Goal: Task Accomplishment & Management: Manage account settings

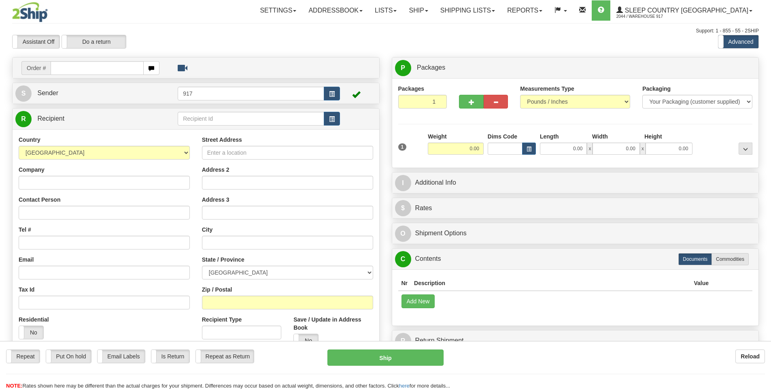
click at [75, 71] on input "text" at bounding box center [97, 68] width 93 height 14
click at [110, 70] on input "text" at bounding box center [97, 68] width 93 height 14
type input "9007H014172"
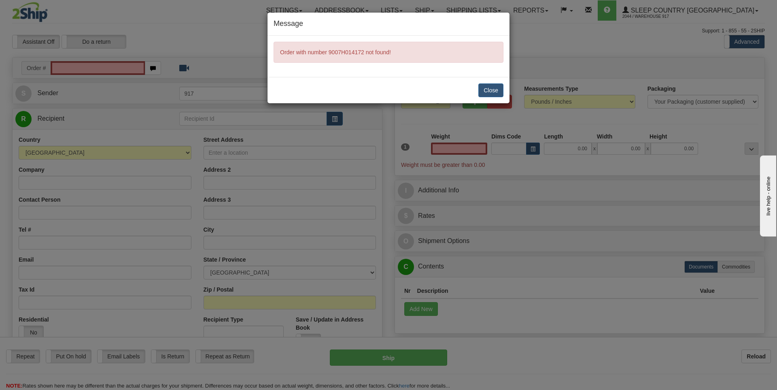
type input "0.00"
click at [489, 93] on button "Close" at bounding box center [490, 90] width 25 height 14
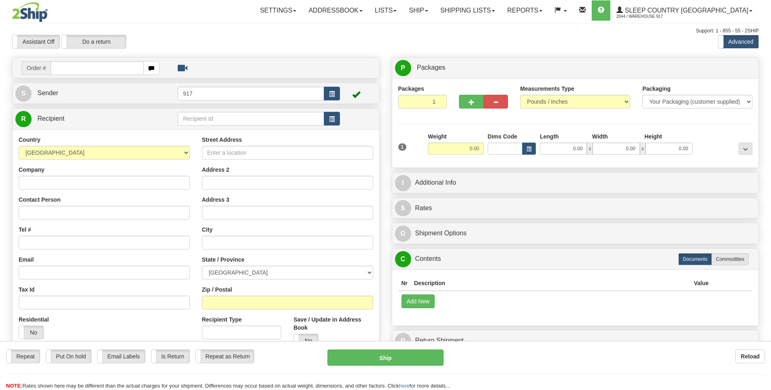
click at [120, 70] on input "text" at bounding box center [97, 68] width 93 height 14
type input "9007I014172"
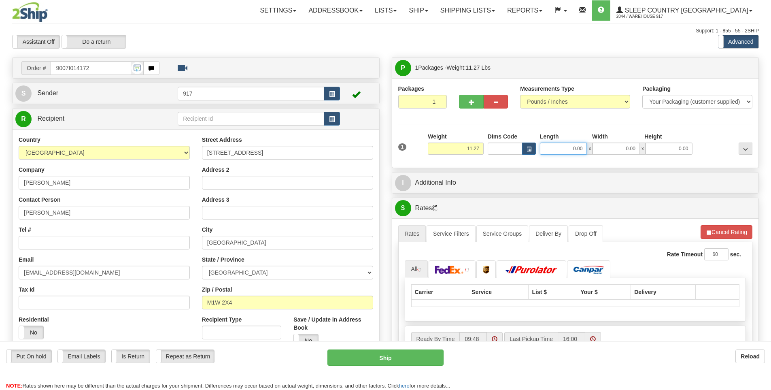
click at [571, 150] on input "0.00" at bounding box center [563, 148] width 47 height 12
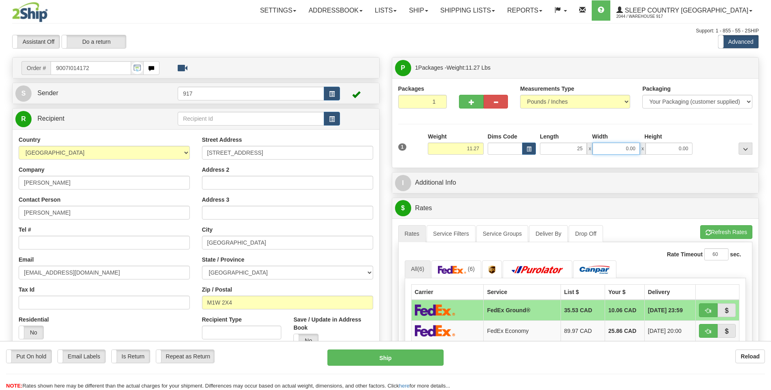
type input "25.00"
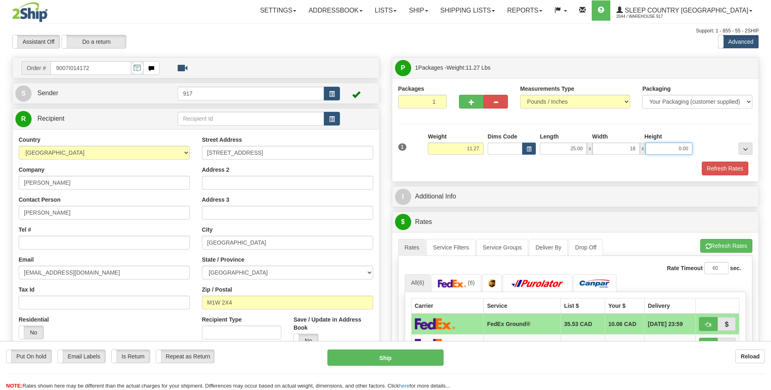
type input "18.00"
type input "11.00"
click at [722, 167] on button "Refresh Rates" at bounding box center [724, 168] width 47 height 14
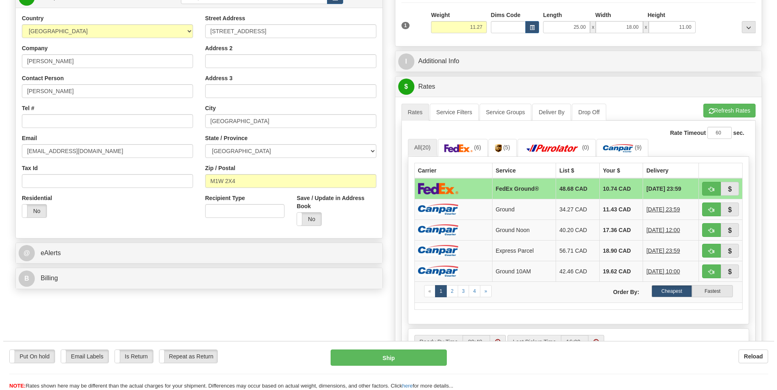
scroll to position [162, 0]
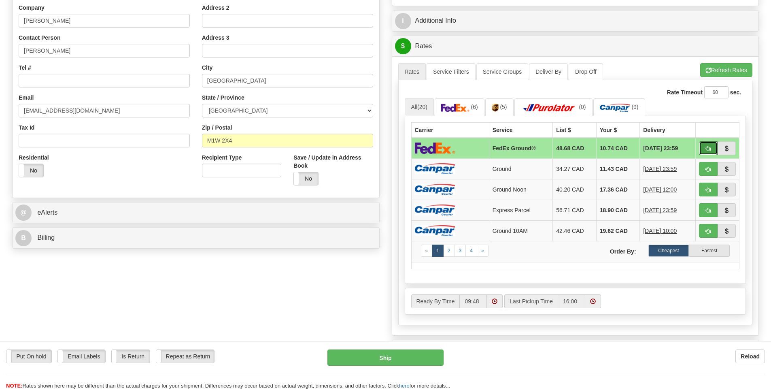
click at [706, 150] on span "button" at bounding box center [708, 148] width 6 height 5
type input "92"
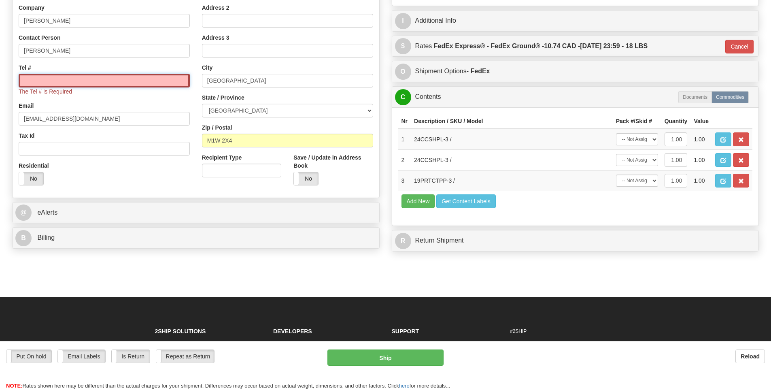
click at [108, 85] on input "Tel #" at bounding box center [104, 81] width 171 height 14
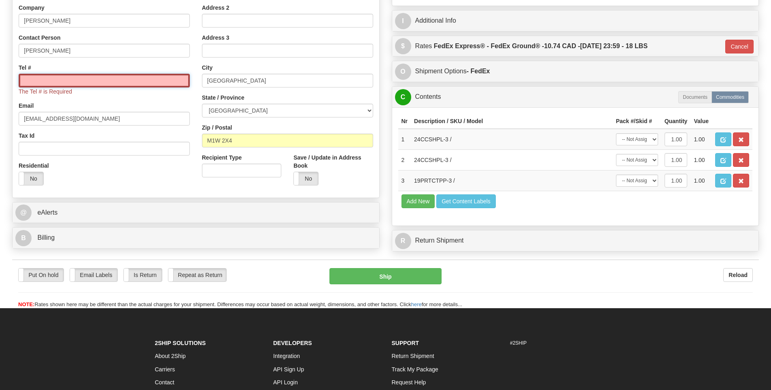
type input "000000000"
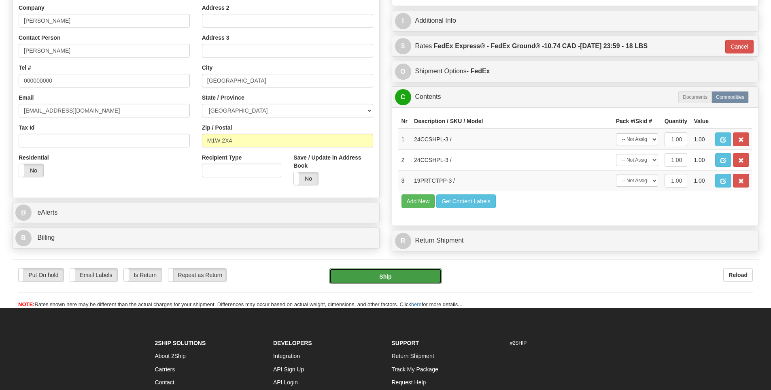
click at [410, 275] on button "Ship" at bounding box center [385, 276] width 112 height 16
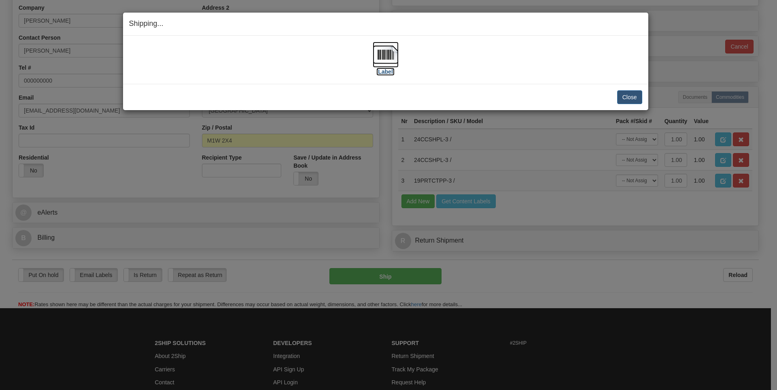
click at [383, 68] on label "[Label]" at bounding box center [385, 72] width 19 height 8
click at [387, 60] on img at bounding box center [386, 55] width 26 height 26
click at [632, 96] on button "Close" at bounding box center [629, 97] width 25 height 14
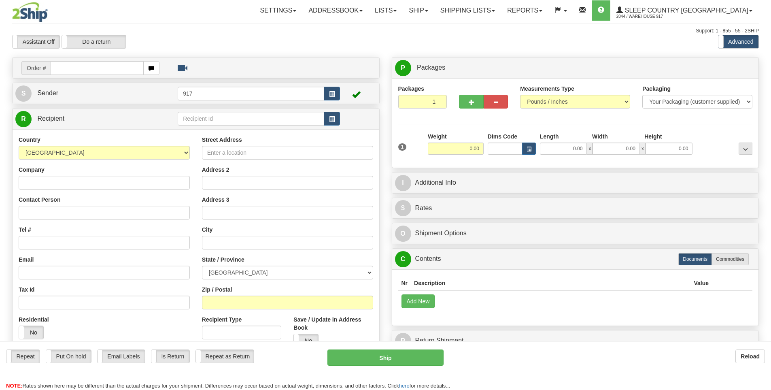
click at [112, 69] on input "text" at bounding box center [97, 68] width 93 height 14
type input "9000I011860"
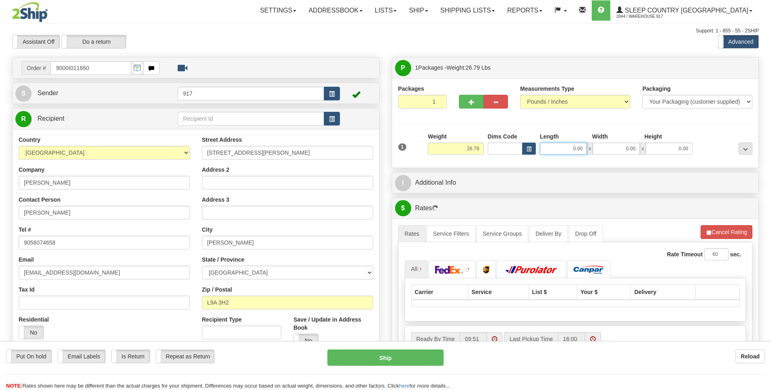
click at [576, 149] on input "0.00" at bounding box center [563, 148] width 47 height 12
type input "13.00"
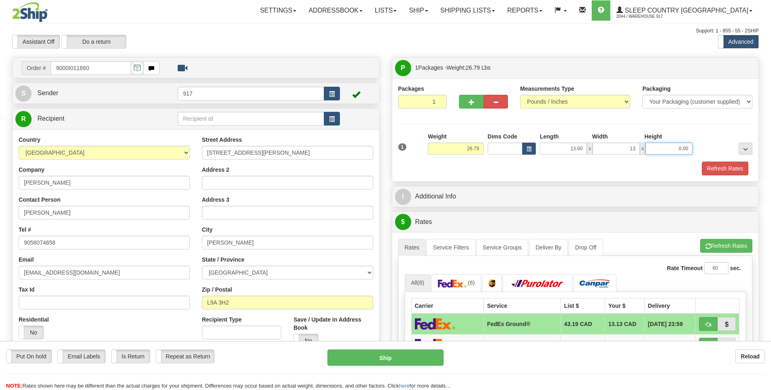
type input "13.00"
type input "41.00"
click at [716, 169] on button "Refresh Rates" at bounding box center [724, 168] width 47 height 14
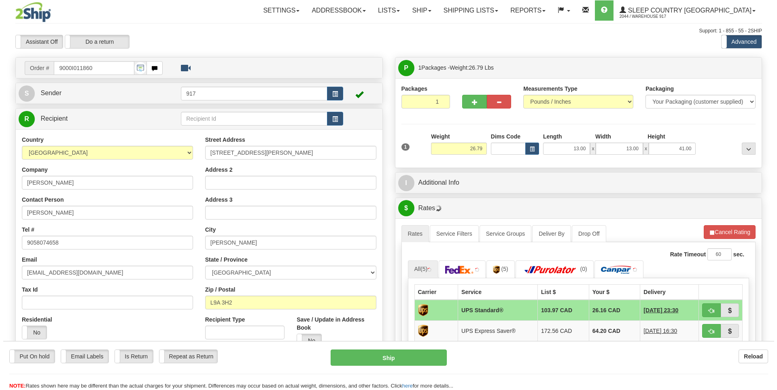
scroll to position [162, 0]
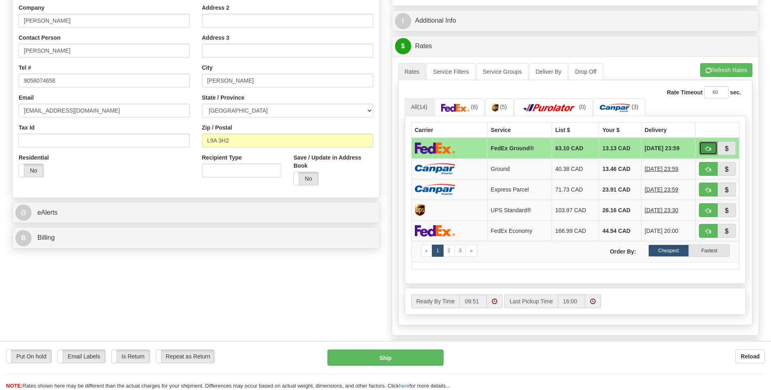
click at [704, 149] on button "button" at bounding box center [708, 148] width 19 height 14
type input "92"
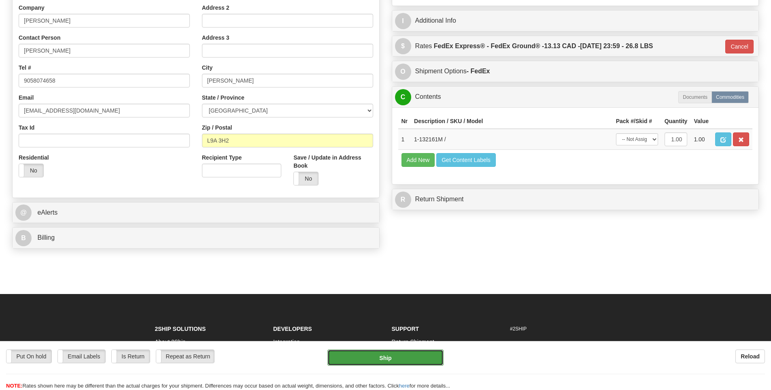
click at [420, 352] on button "Ship" at bounding box center [385, 357] width 116 height 16
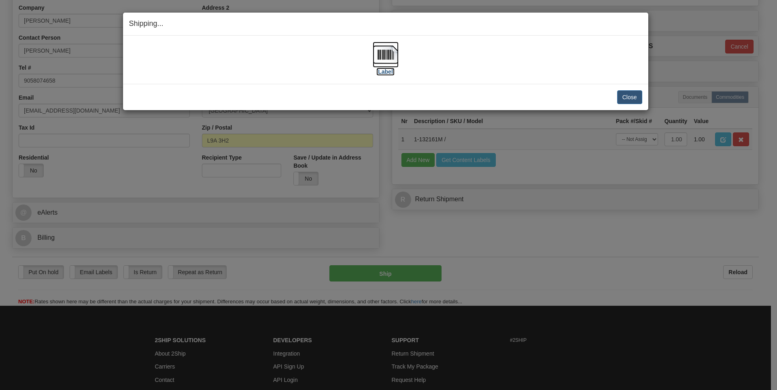
click at [386, 71] on label "[Label]" at bounding box center [385, 72] width 19 height 8
click at [637, 100] on button "Close" at bounding box center [629, 97] width 25 height 14
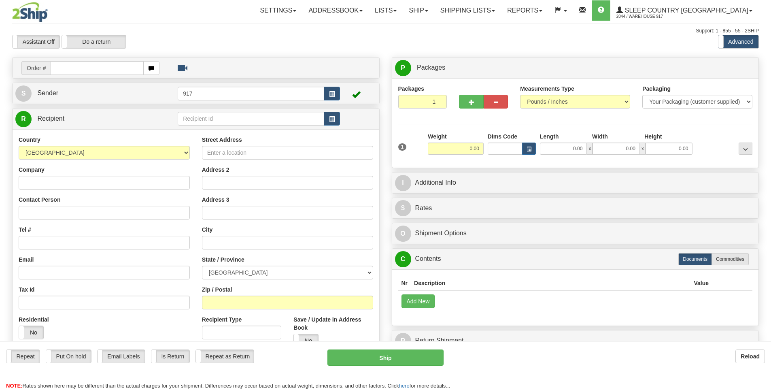
click at [127, 65] on input "text" at bounding box center [97, 68] width 93 height 14
click at [83, 69] on input "text" at bounding box center [97, 68] width 93 height 14
type input "9000I011889"
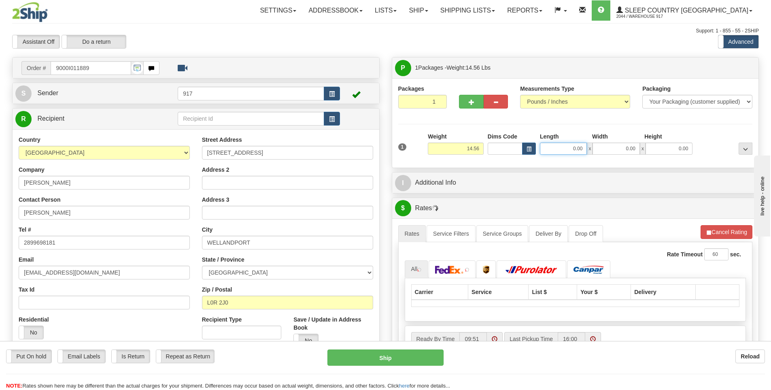
click at [577, 148] on input "0.00" at bounding box center [563, 148] width 47 height 12
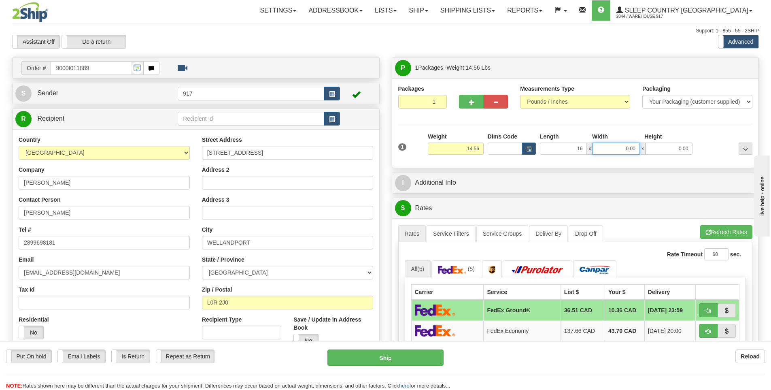
type input "16.00"
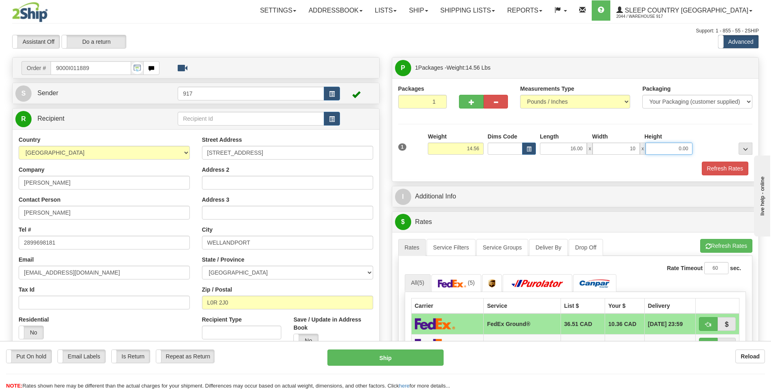
type input "10.00"
type input "19.00"
click at [722, 166] on button "Refresh Rates" at bounding box center [724, 168] width 47 height 14
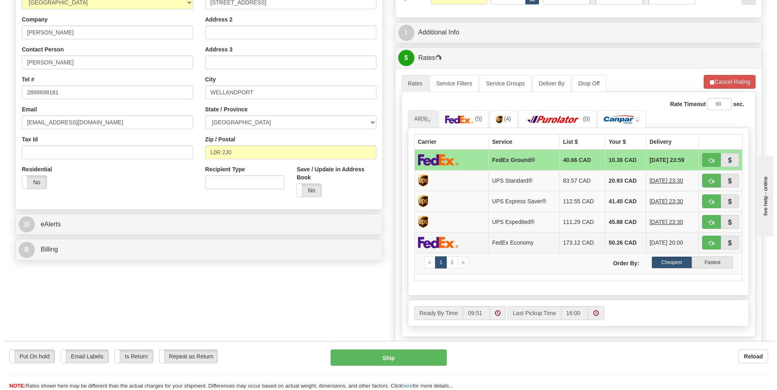
scroll to position [162, 0]
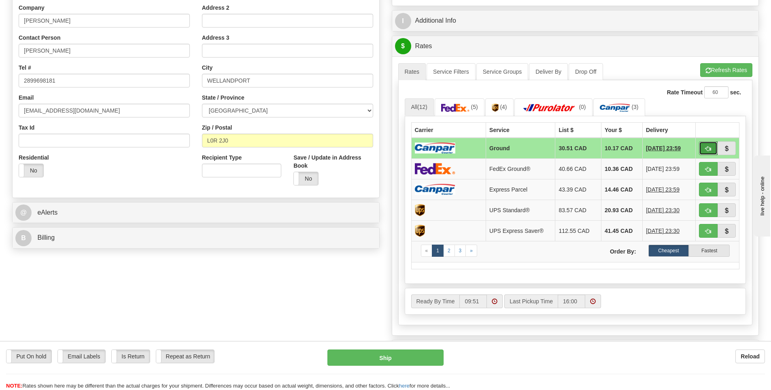
click at [710, 148] on span "button" at bounding box center [708, 148] width 6 height 5
type input "1"
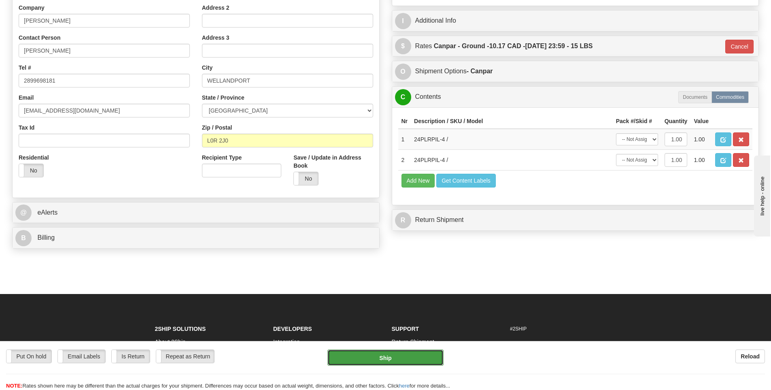
click at [418, 354] on button "Ship" at bounding box center [385, 357] width 116 height 16
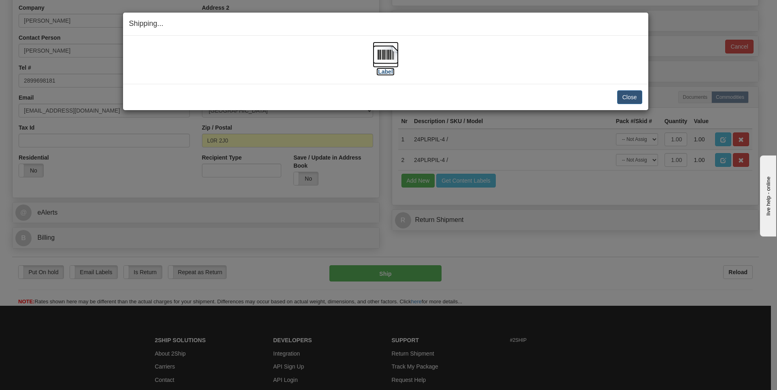
click at [382, 50] on img at bounding box center [386, 55] width 26 height 26
click at [634, 100] on button "Close" at bounding box center [629, 97] width 25 height 14
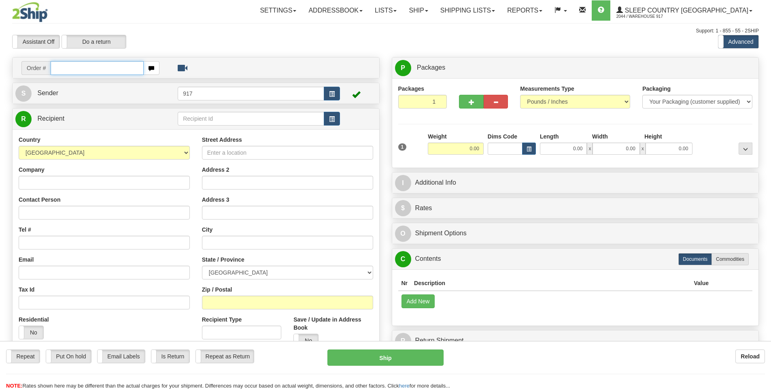
click at [78, 67] on input "text" at bounding box center [97, 68] width 93 height 14
type input "9000I012113"
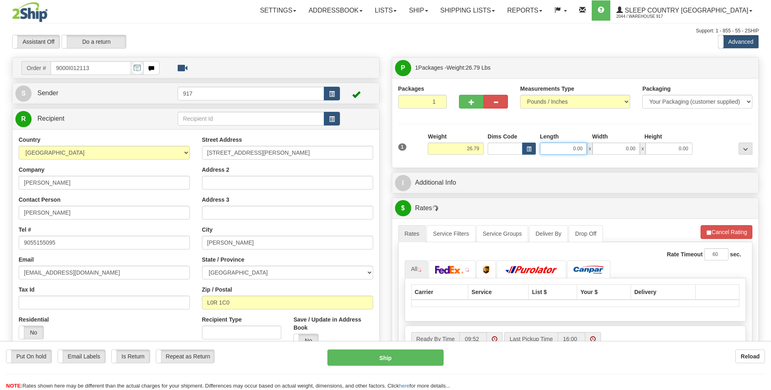
click at [576, 148] on input "0.00" at bounding box center [563, 148] width 47 height 12
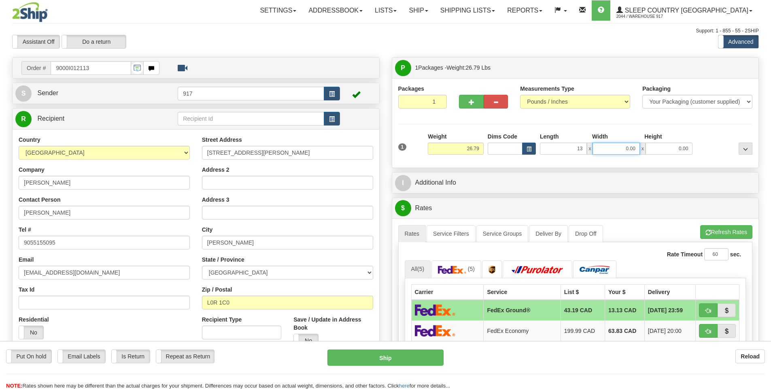
type input "13.00"
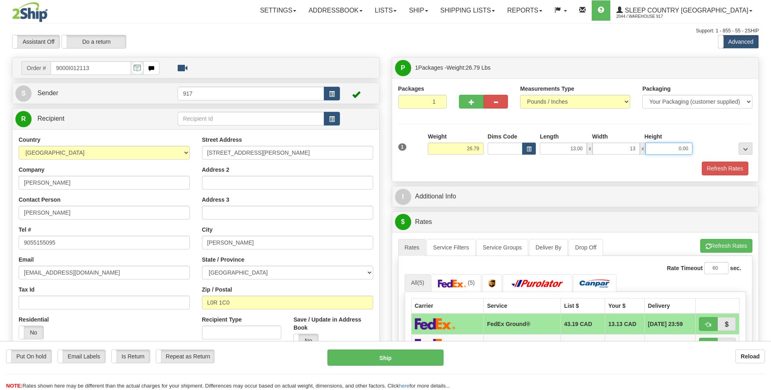
type input "13.00"
type input "41.00"
click at [719, 172] on button "Refresh Rates" at bounding box center [724, 168] width 47 height 14
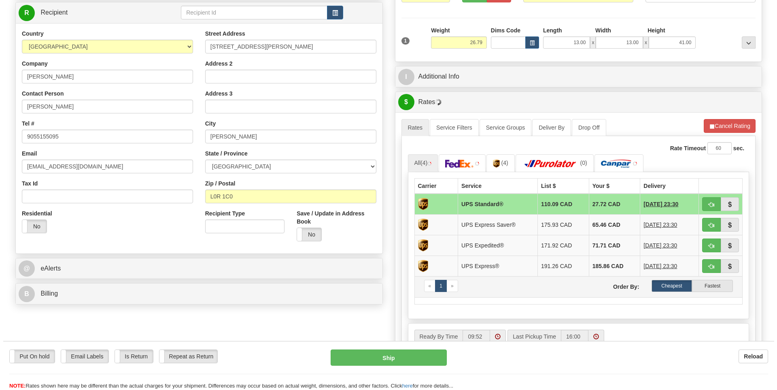
scroll to position [121, 0]
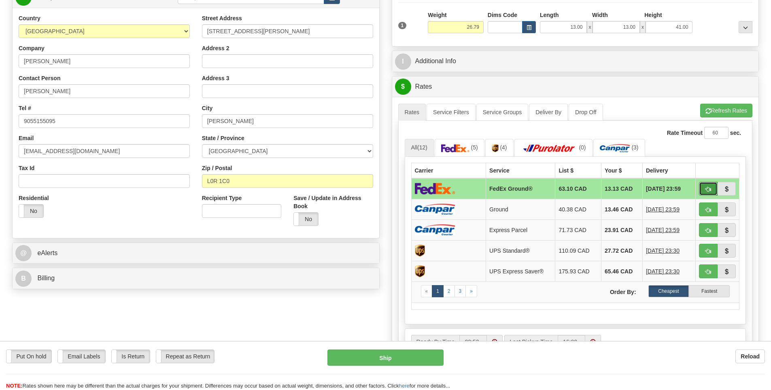
click at [711, 189] on button "button" at bounding box center [708, 189] width 19 height 14
type input "92"
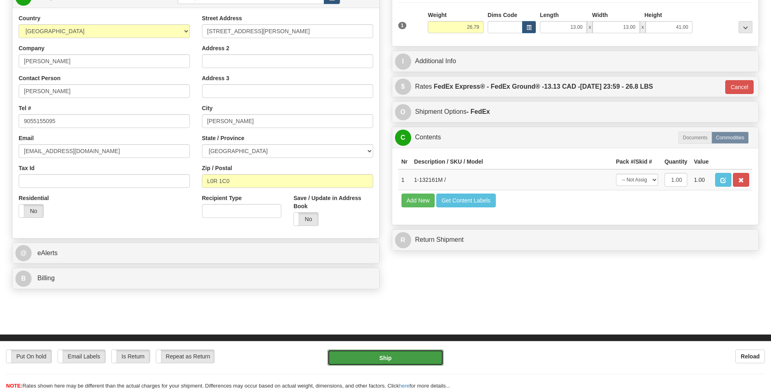
click at [401, 354] on button "Ship" at bounding box center [385, 357] width 116 height 16
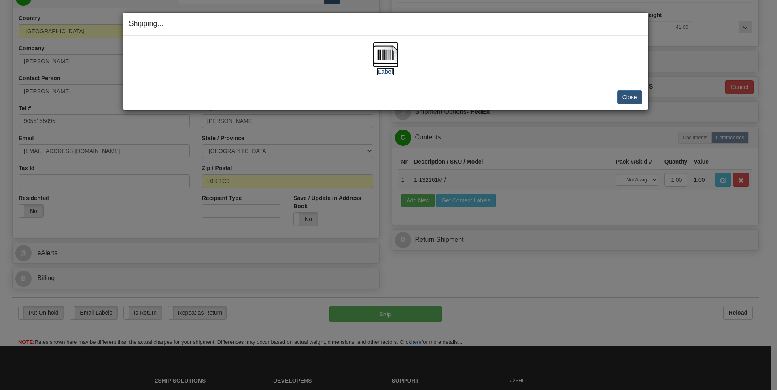
click at [383, 68] on label "[Label]" at bounding box center [385, 72] width 19 height 8
click at [632, 99] on button "Close" at bounding box center [629, 97] width 25 height 14
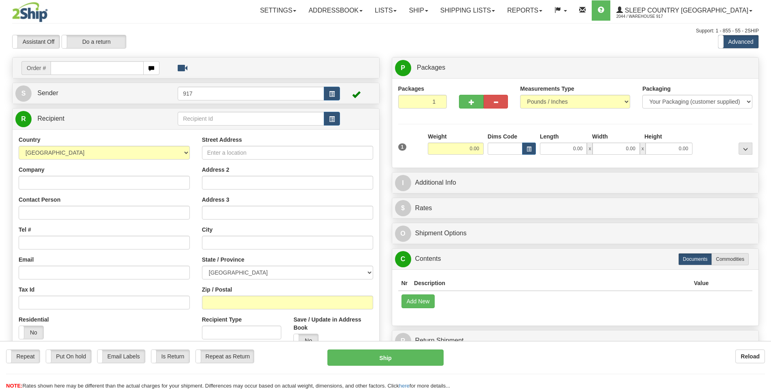
click at [102, 68] on input "text" at bounding box center [97, 68] width 93 height 14
type input "9000I014534"
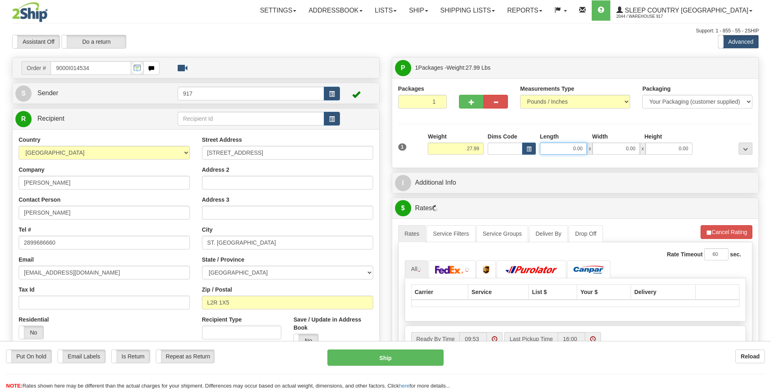
click at [576, 148] on input "0.00" at bounding box center [563, 148] width 47 height 12
type input "15.00"
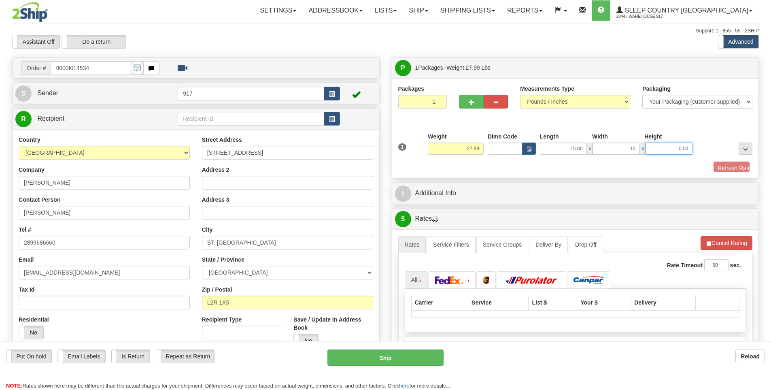
type input "15.00"
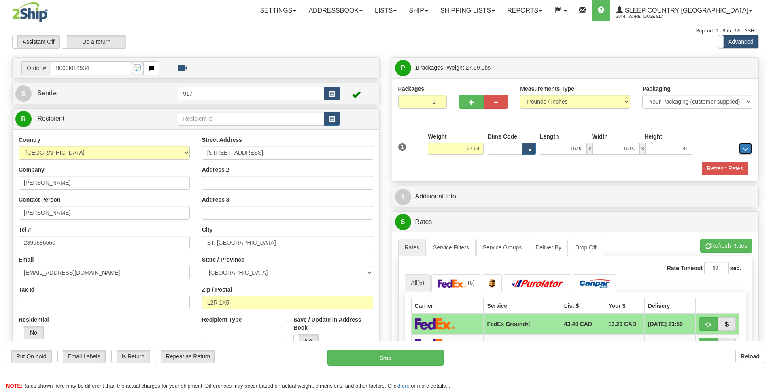
type input "41.00"
click at [722, 165] on button "Refresh Rates" at bounding box center [724, 168] width 47 height 14
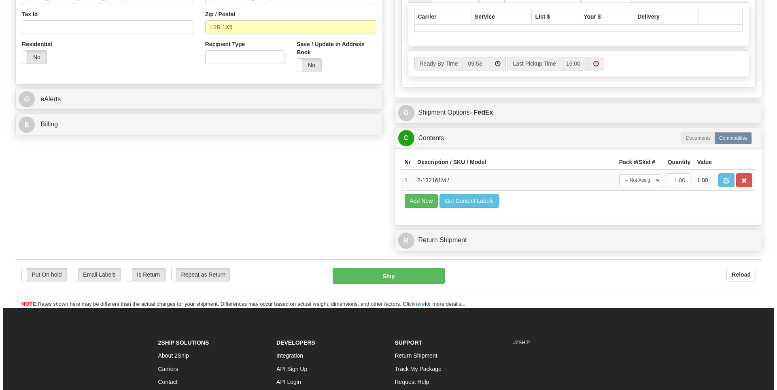
scroll to position [324, 0]
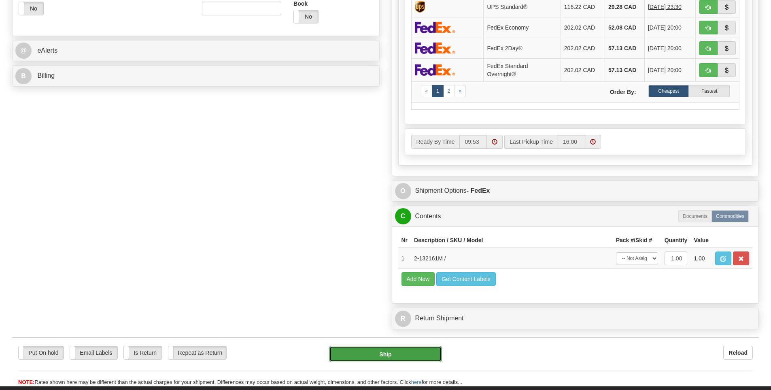
click at [410, 356] on button "Ship" at bounding box center [385, 353] width 112 height 16
type input "92"
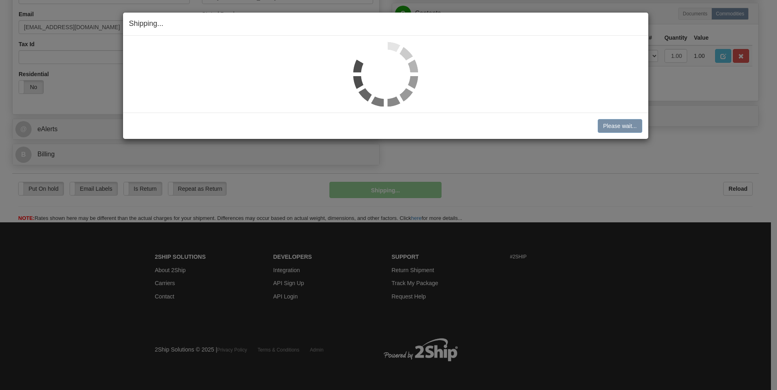
scroll to position [246, 0]
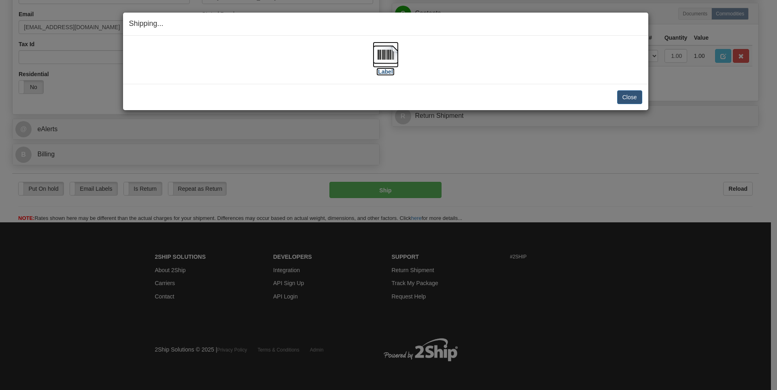
click at [383, 58] on img at bounding box center [386, 55] width 26 height 26
click at [632, 98] on button "Close" at bounding box center [629, 97] width 25 height 14
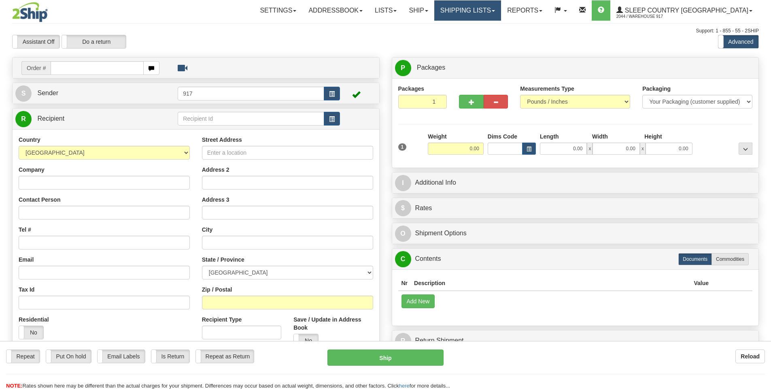
click at [501, 12] on link "Shipping lists" at bounding box center [467, 10] width 67 height 20
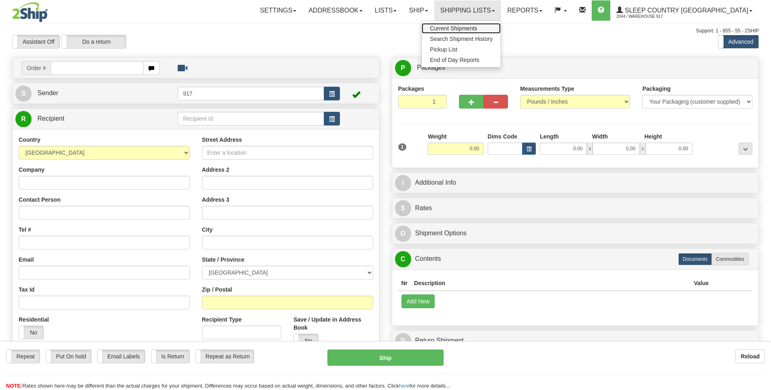
click at [477, 29] on span "Current Shipments" at bounding box center [453, 28] width 47 height 6
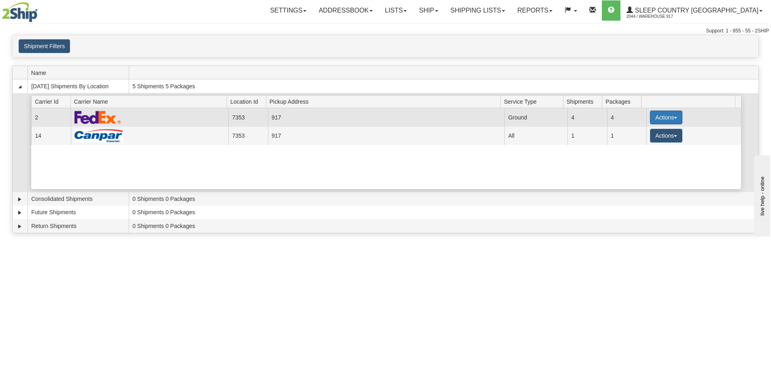
click at [651, 121] on button "Actions" at bounding box center [666, 117] width 32 height 14
click at [644, 141] on span "Close" at bounding box center [634, 143] width 19 height 6
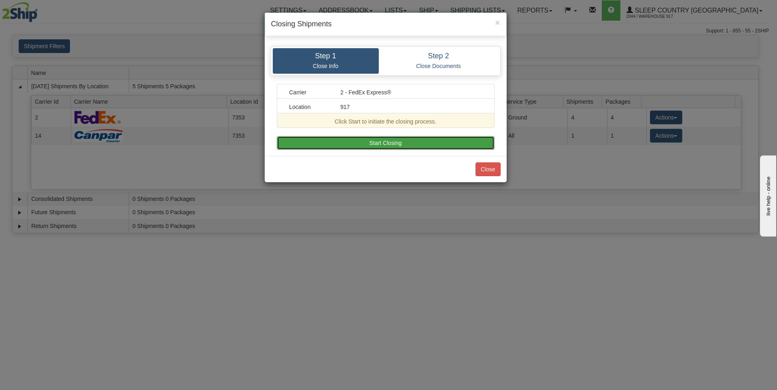
click at [414, 146] on button "Start Closing" at bounding box center [386, 143] width 218 height 14
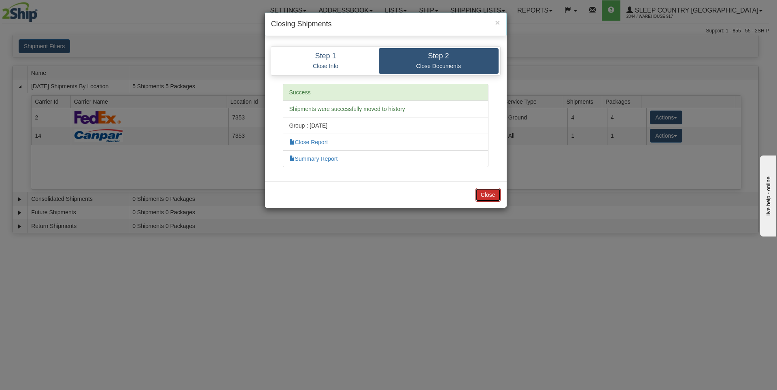
click at [482, 195] on button "Close" at bounding box center [487, 195] width 25 height 14
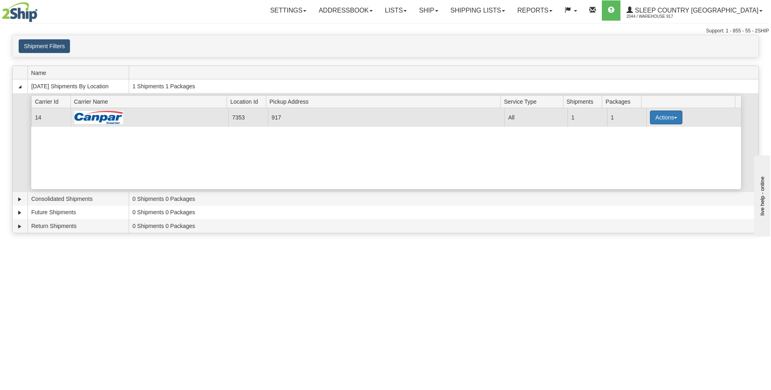
click at [657, 119] on button "Actions" at bounding box center [666, 117] width 32 height 14
click at [644, 146] on link "Close" at bounding box center [649, 143] width 65 height 11
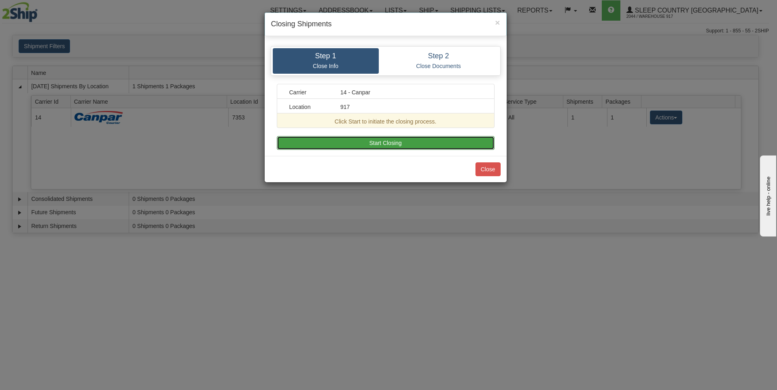
click at [403, 137] on button "Start Closing" at bounding box center [386, 143] width 218 height 14
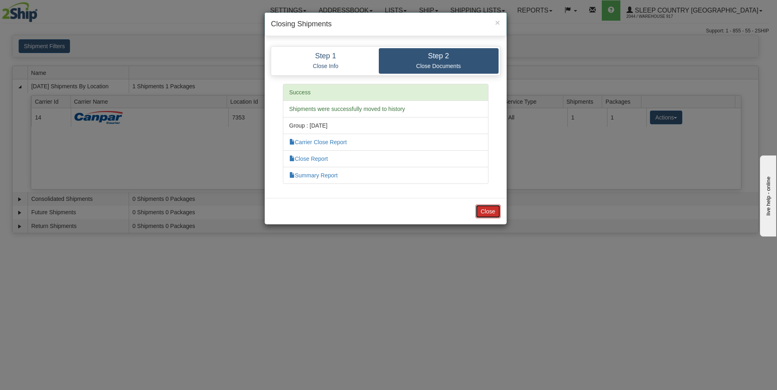
click at [486, 210] on button "Close" at bounding box center [487, 211] width 25 height 14
